Goal: Information Seeking & Learning: Learn about a topic

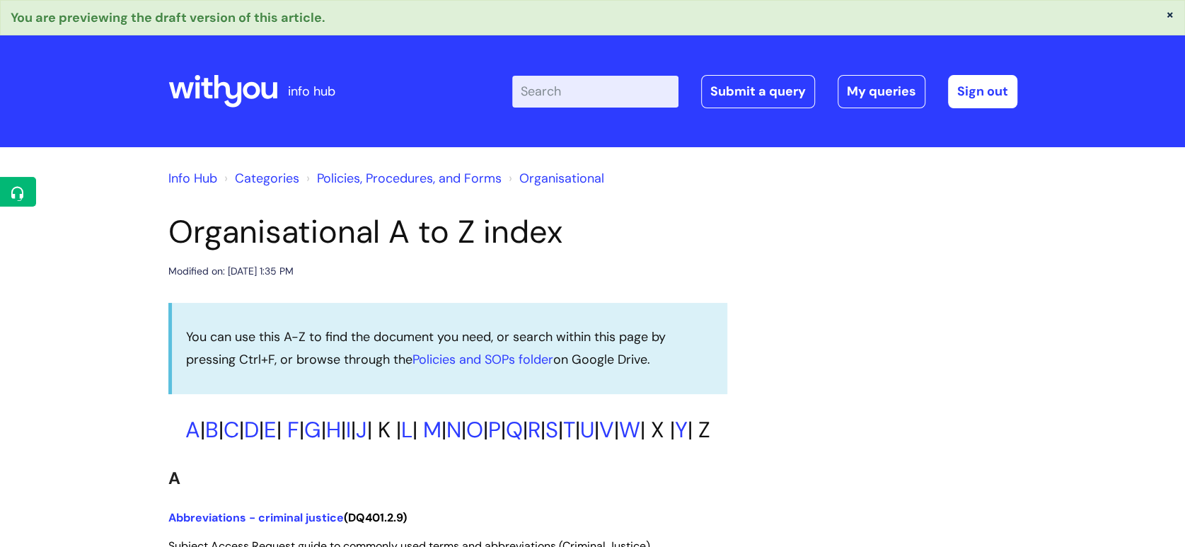
click at [236, 80] on icon at bounding box center [222, 91] width 109 height 34
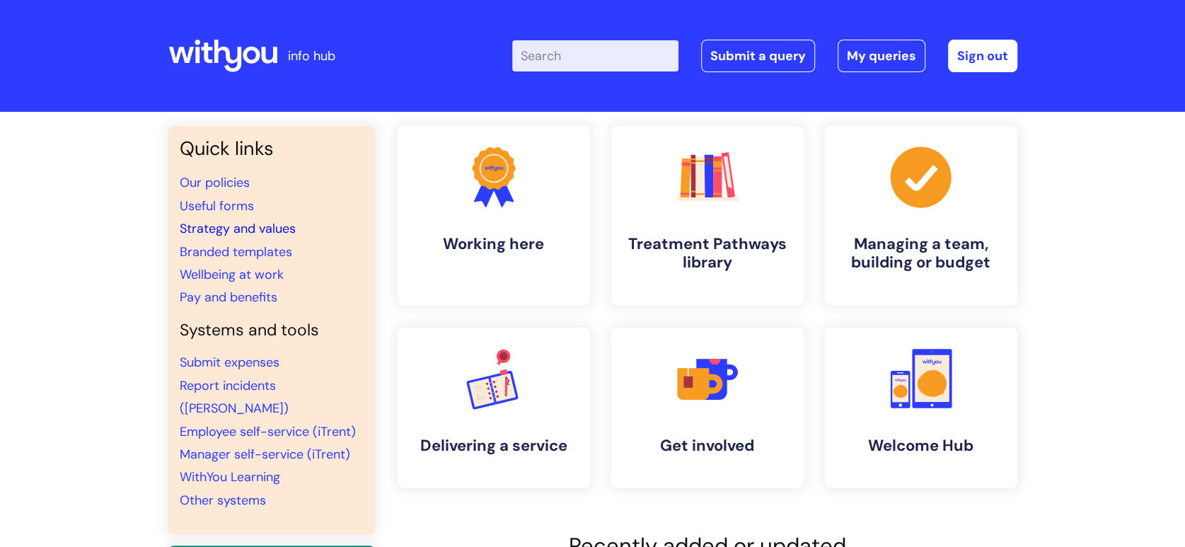
click at [210, 236] on link "Strategy and values" at bounding box center [238, 228] width 116 height 17
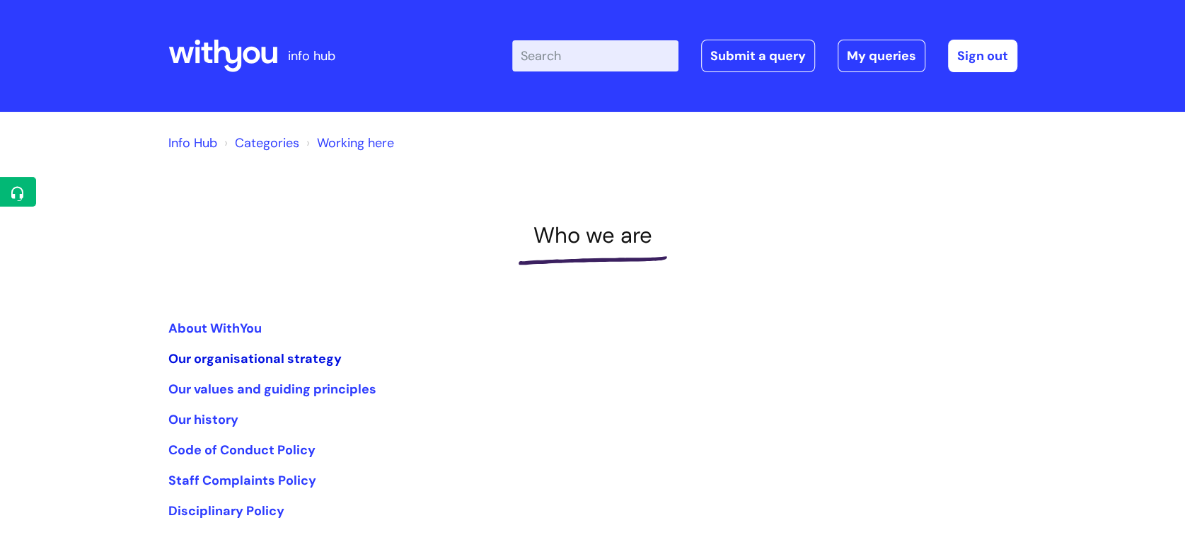
click at [275, 357] on link "Our organisational strategy" at bounding box center [254, 358] width 173 height 17
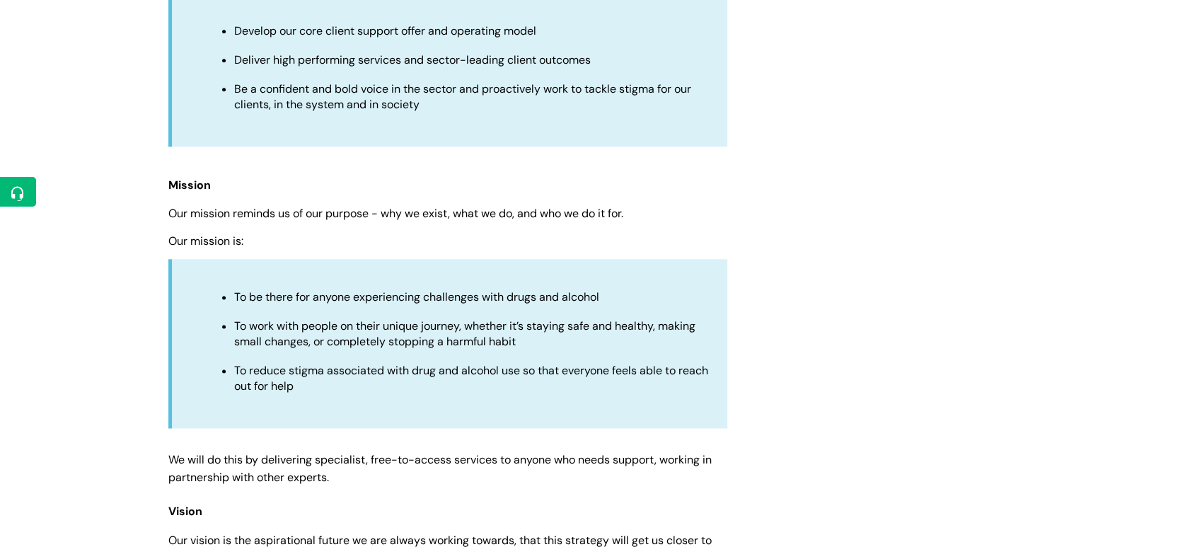
scroll to position [1144, 0]
